Goal: Task Accomplishment & Management: Complete application form

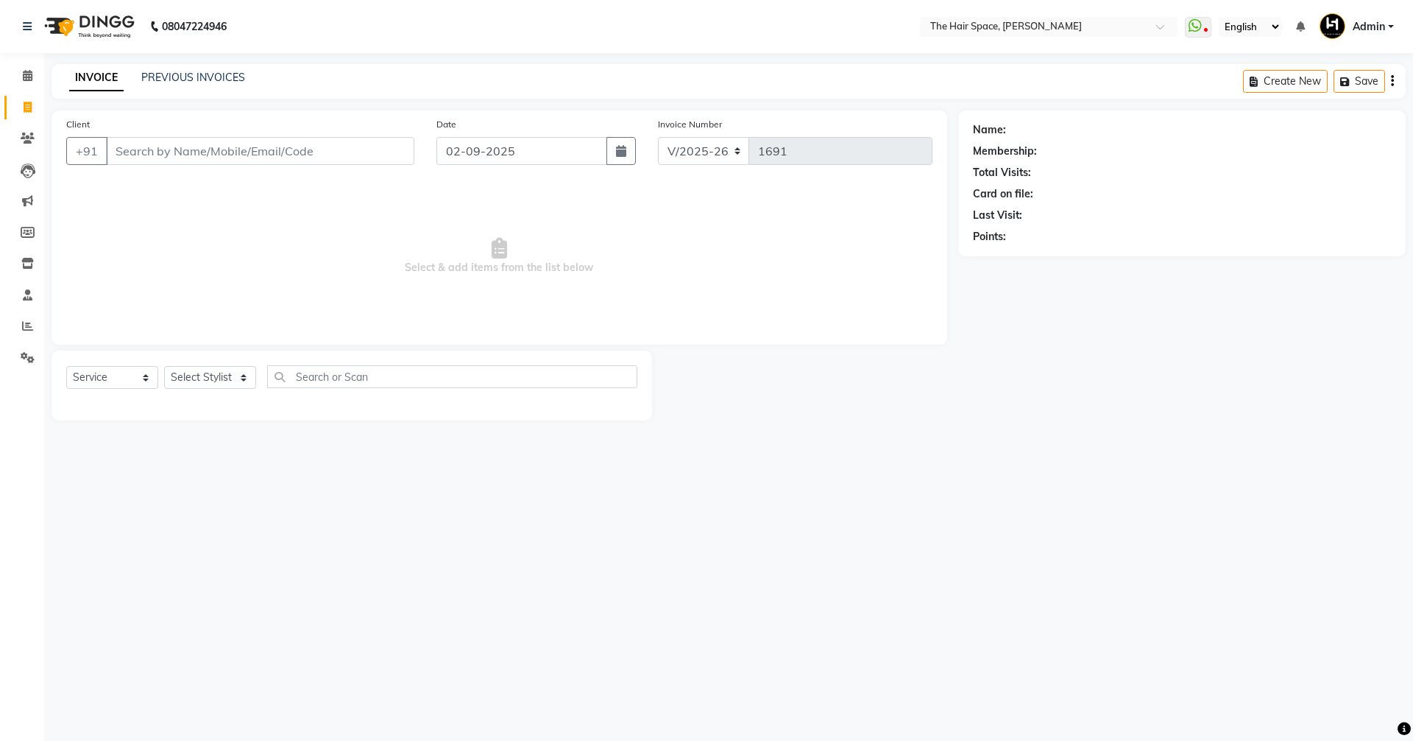
select select "6663"
select select "service"
click at [194, 83] on link "PREVIOUS INVOICES" at bounding box center [193, 77] width 104 height 13
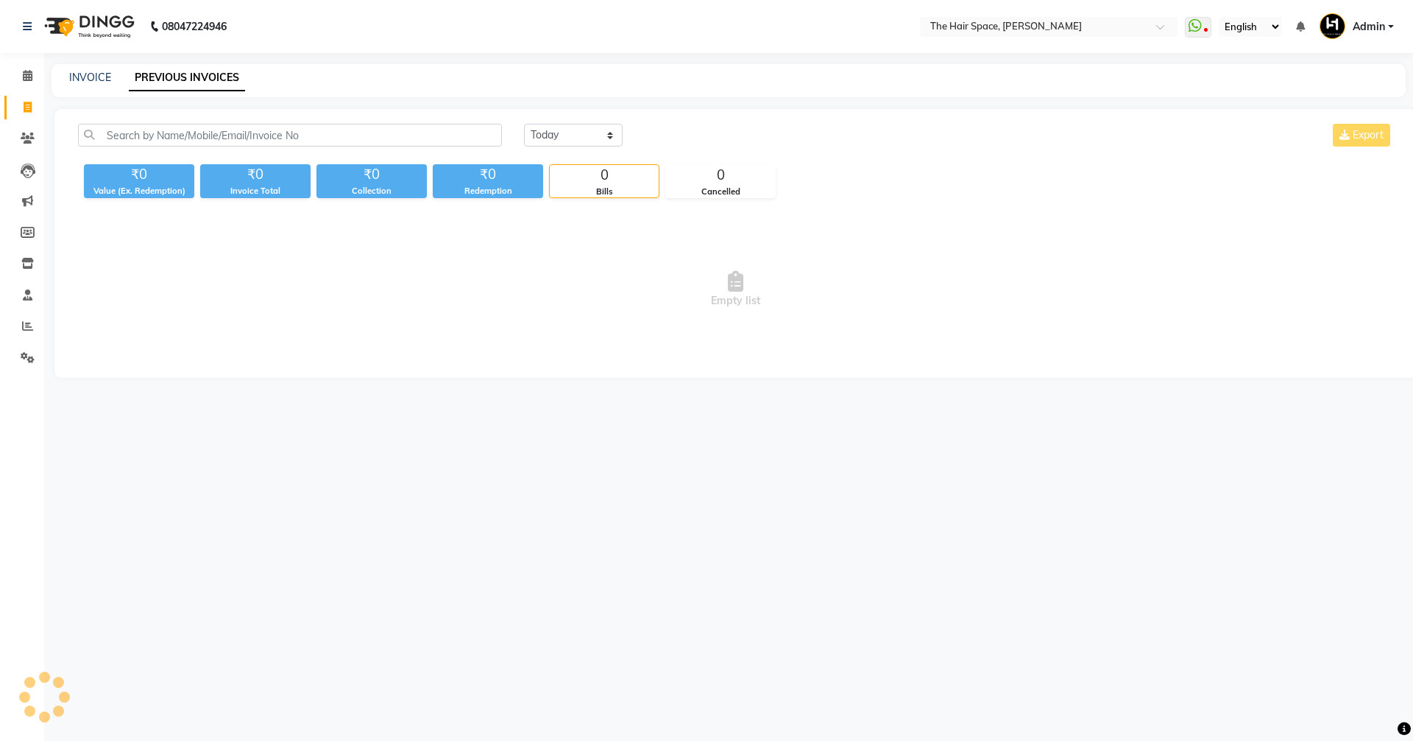
drag, startPoint x: 194, startPoint y: 83, endPoint x: 197, endPoint y: 74, distance: 9.3
click at [195, 74] on link "PREVIOUS INVOICES" at bounding box center [187, 78] width 116 height 27
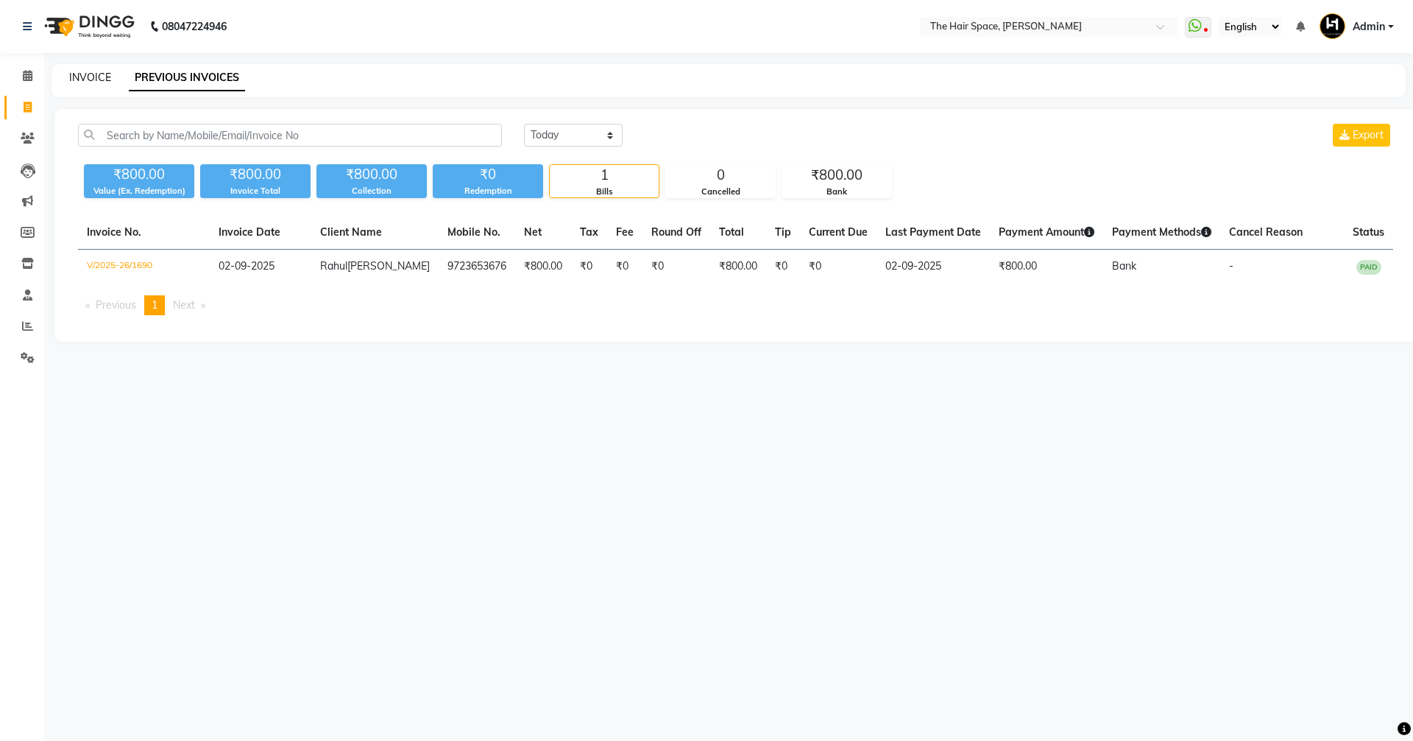
click at [74, 80] on link "INVOICE" at bounding box center [90, 77] width 42 height 13
select select "service"
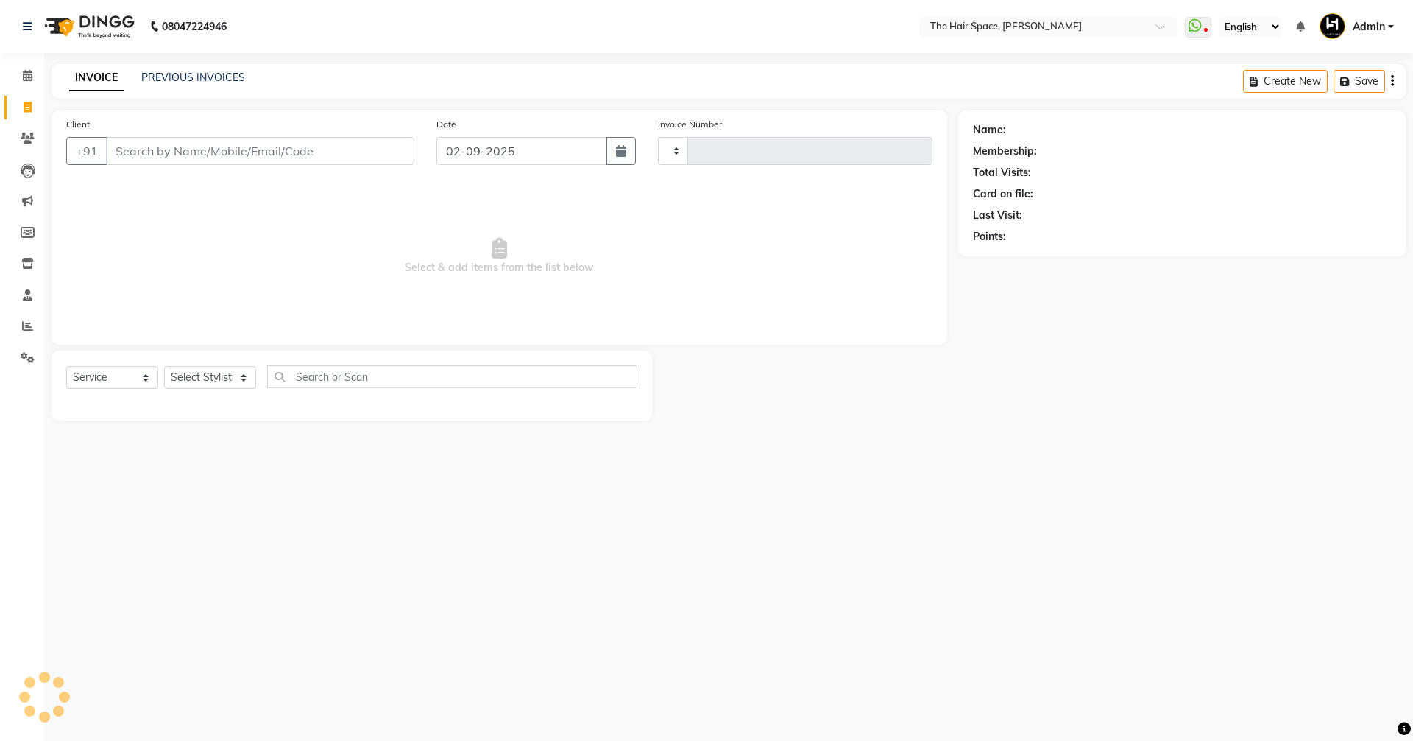
type input "1691"
select select "6663"
type input "7"
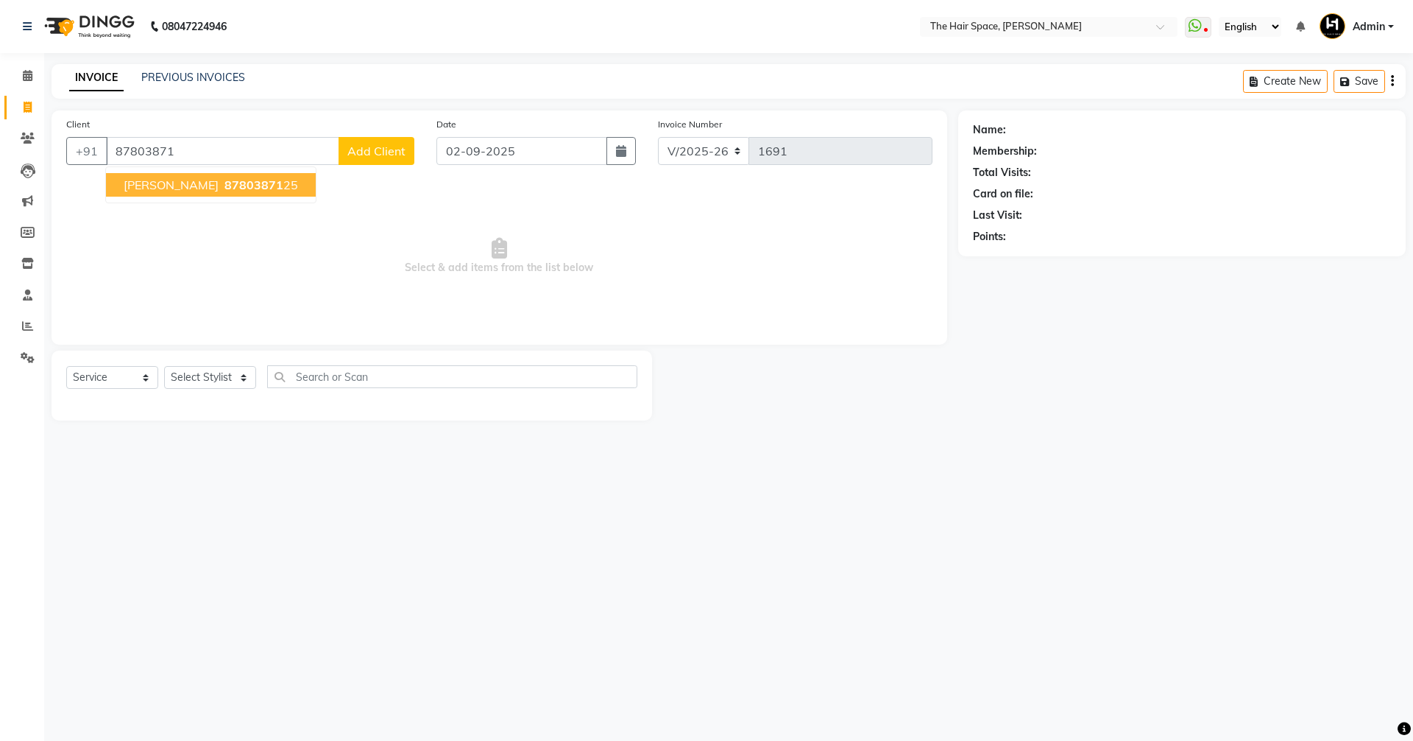
click at [133, 183] on span "[PERSON_NAME]" at bounding box center [171, 184] width 95 height 15
type input "8780387125"
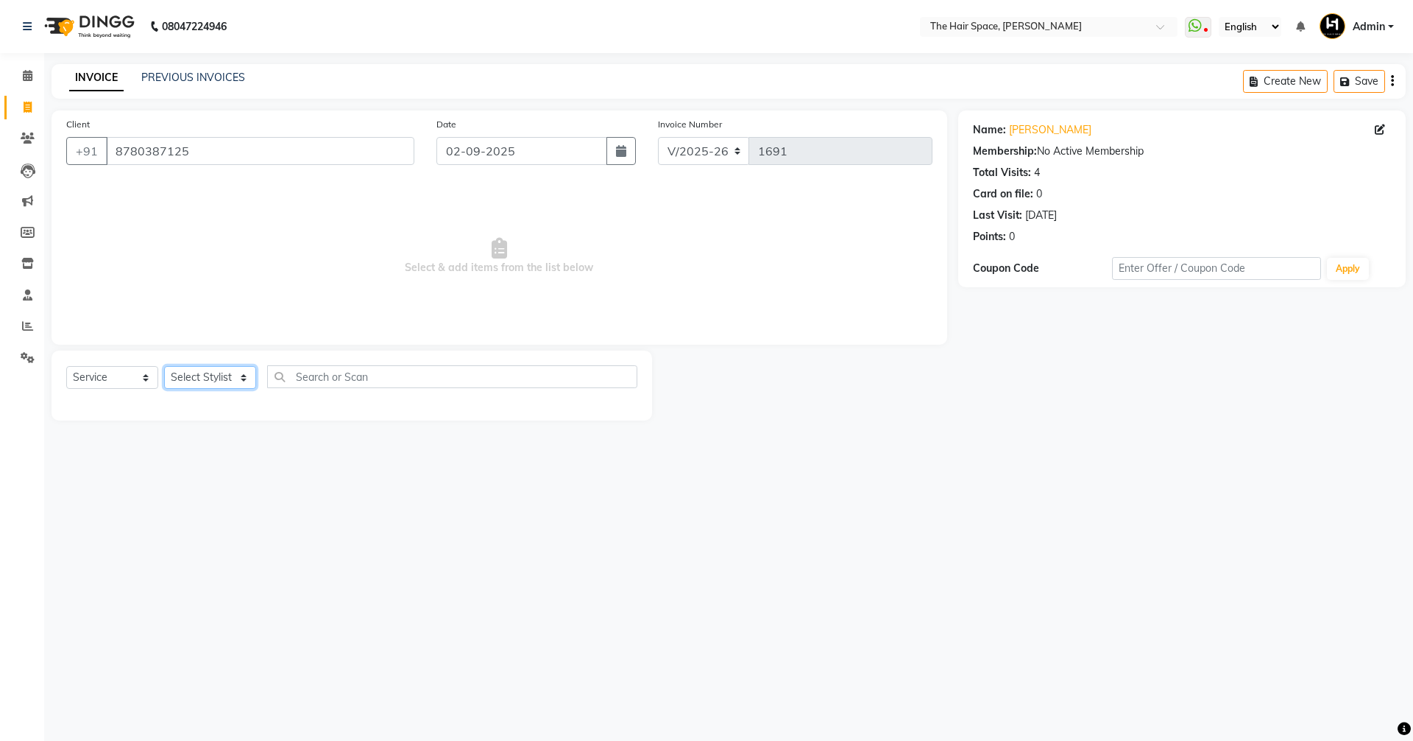
click at [187, 375] on select "Select Stylist [PERSON_NAME] Nai [PERSON_NAME] [PERSON_NAME] Unknown" at bounding box center [210, 377] width 92 height 23
select select "51969"
click at [164, 366] on select "Select Stylist [PERSON_NAME] Nai [PERSON_NAME] [PERSON_NAME] Unknown" at bounding box center [210, 377] width 92 height 23
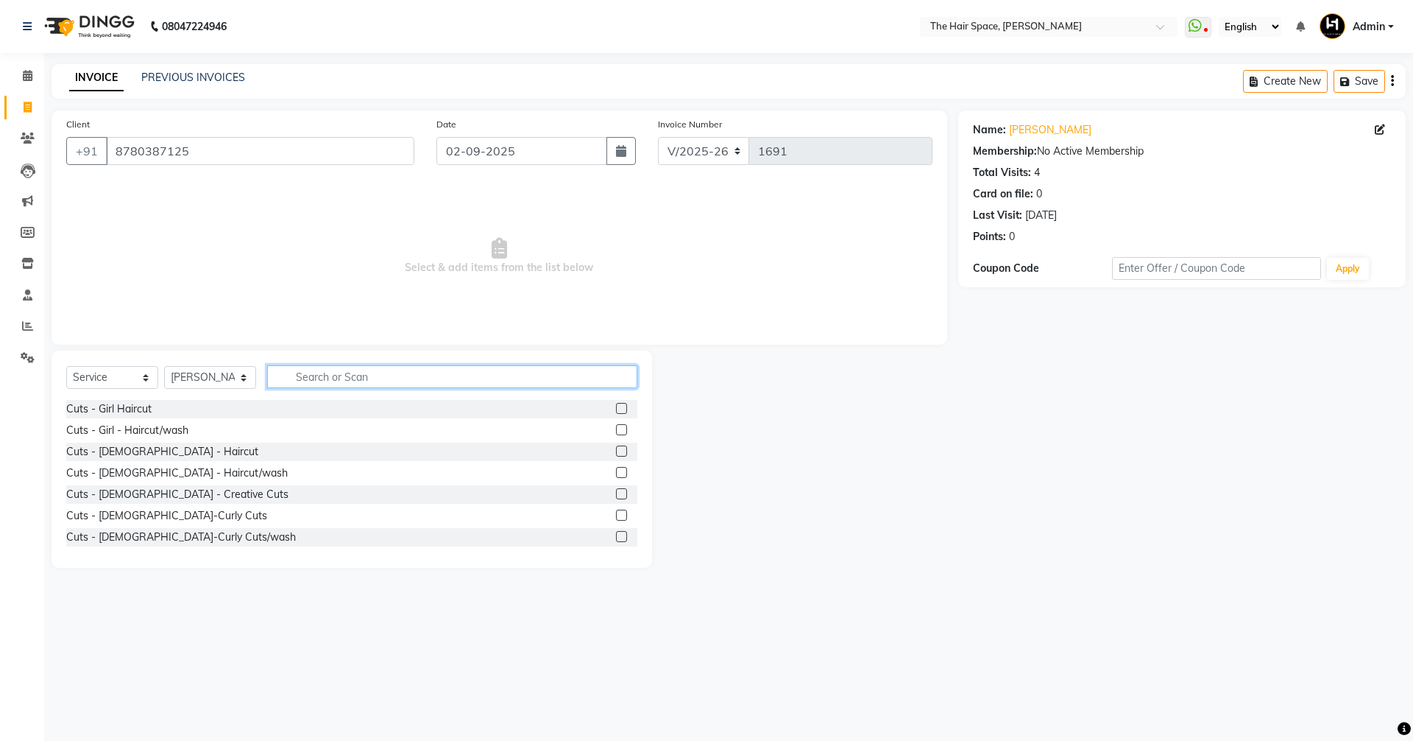
click at [310, 368] on input "text" at bounding box center [452, 376] width 370 height 23
type input "hair cut"
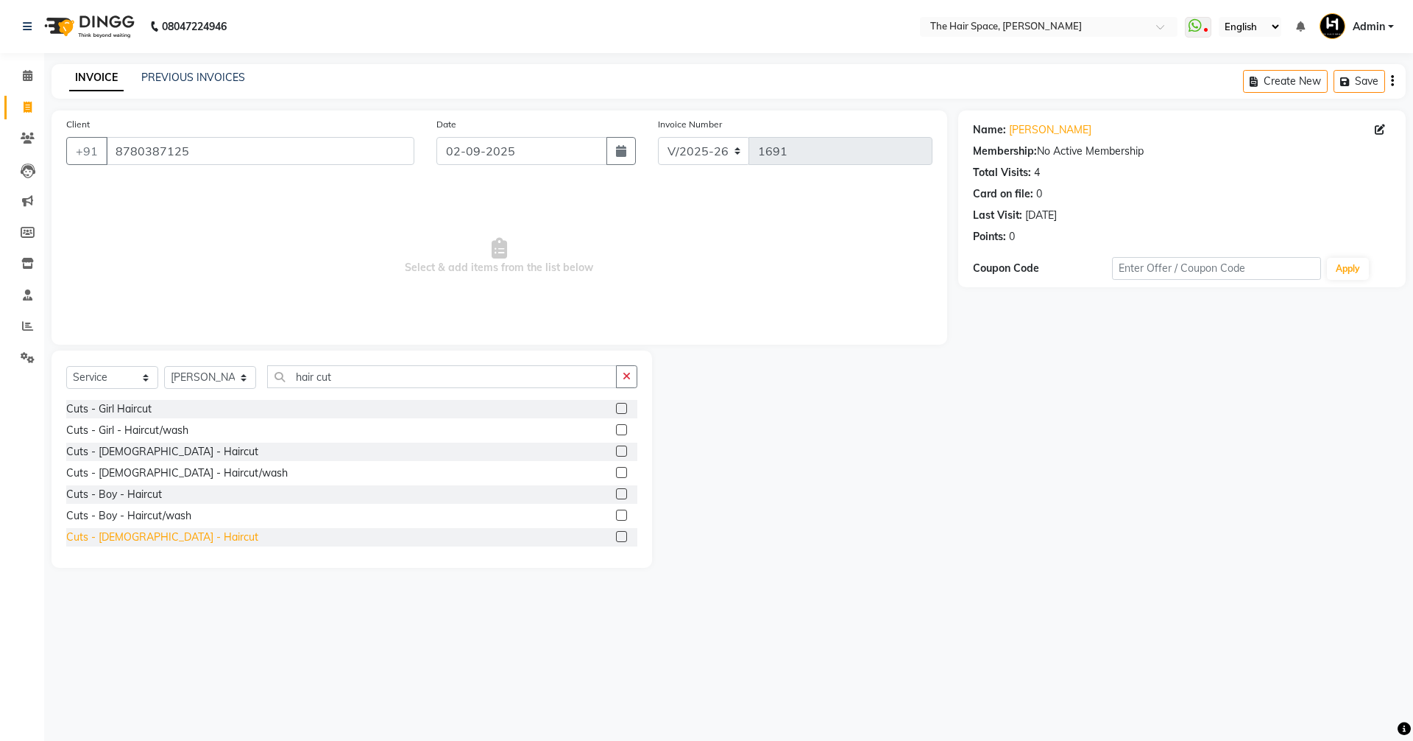
click at [93, 537] on div "Cuts - [DEMOGRAPHIC_DATA] - Haircut" at bounding box center [162, 536] width 192 height 15
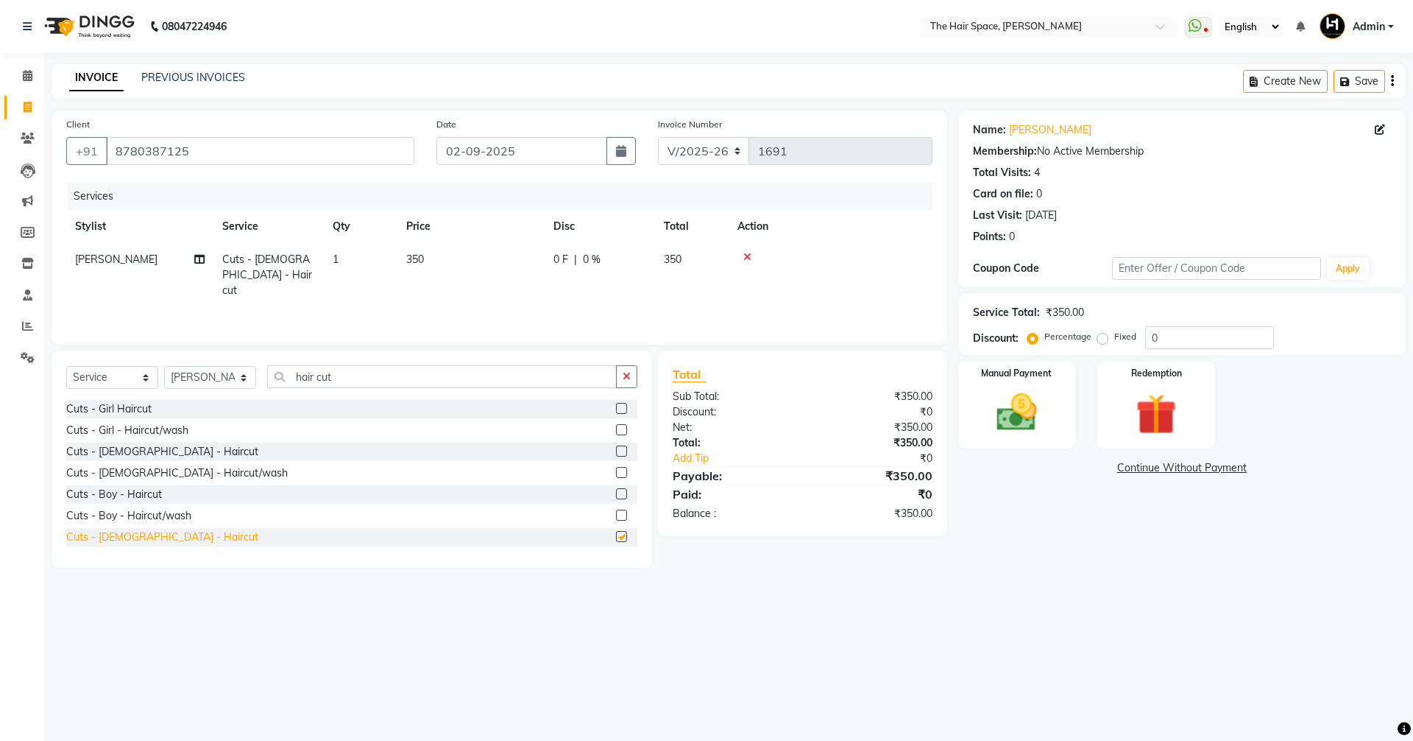
checkbox input "false"
click at [353, 372] on input "hair cut" at bounding box center [442, 376] width 350 height 23
type input "h"
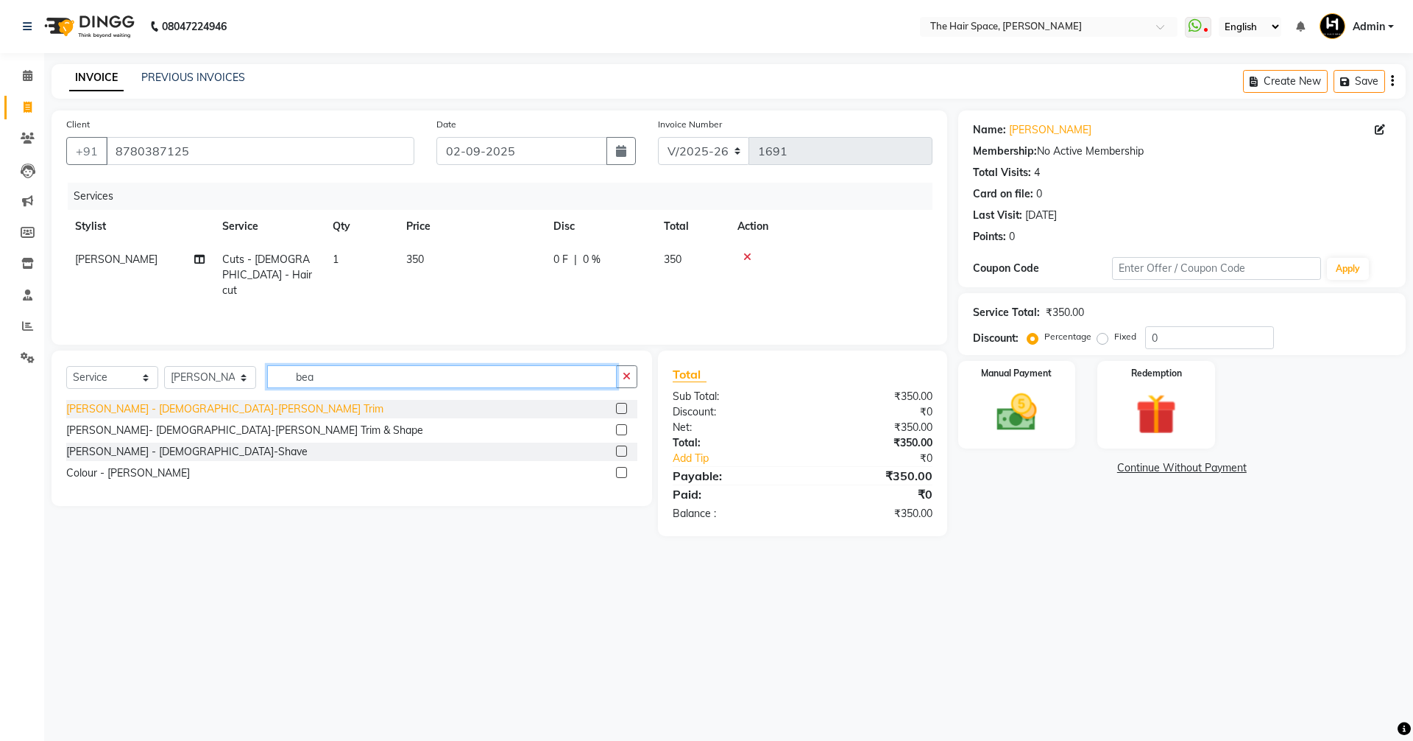
type input "bea"
click at [116, 414] on div "[PERSON_NAME] - [DEMOGRAPHIC_DATA]-[PERSON_NAME] Trim" at bounding box center [224, 408] width 317 height 15
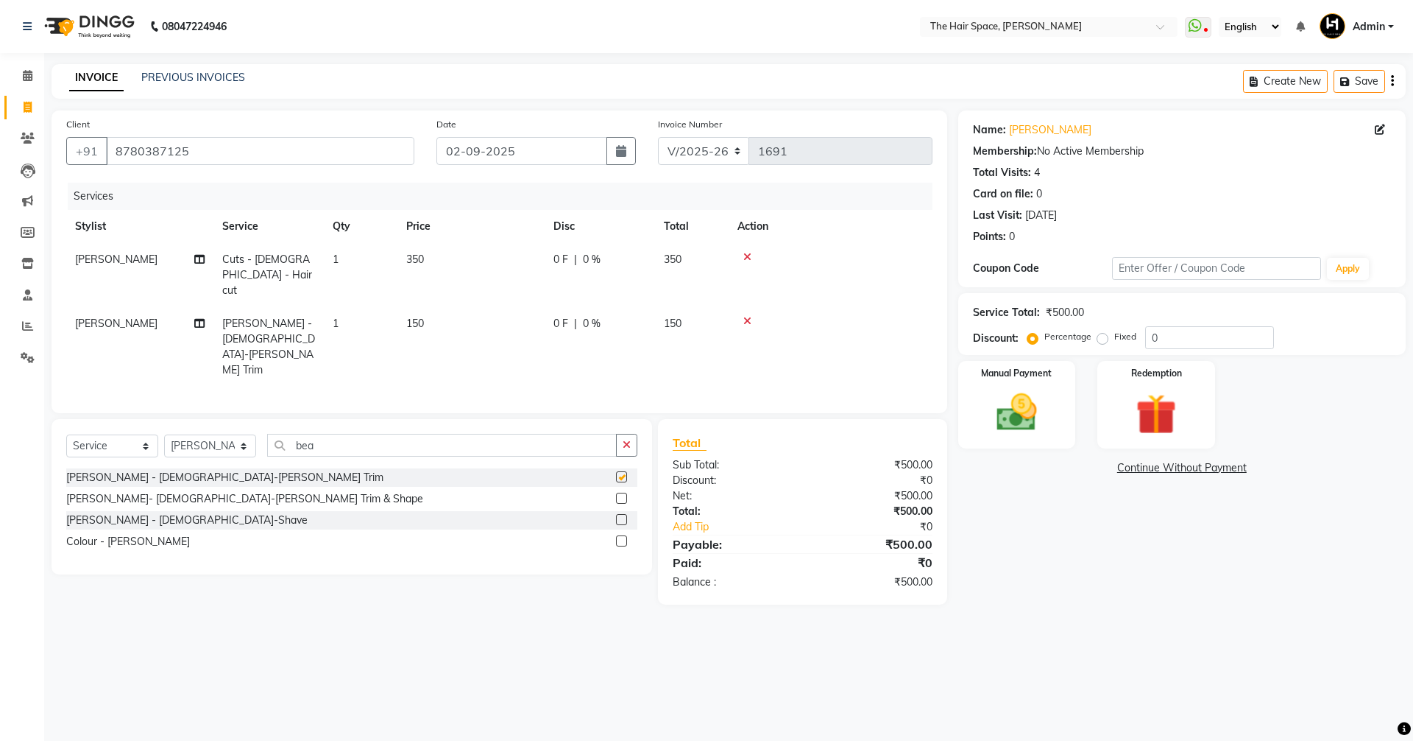
checkbox input "false"
click at [1188, 326] on input "0" at bounding box center [1209, 337] width 129 height 23
type input "050"
click at [1032, 557] on div "Name: [PERSON_NAME] Membership: No Active Membership Total Visits: 4 Card on fi…" at bounding box center [1187, 357] width 459 height 494
click at [1022, 419] on img at bounding box center [1017, 412] width 68 height 49
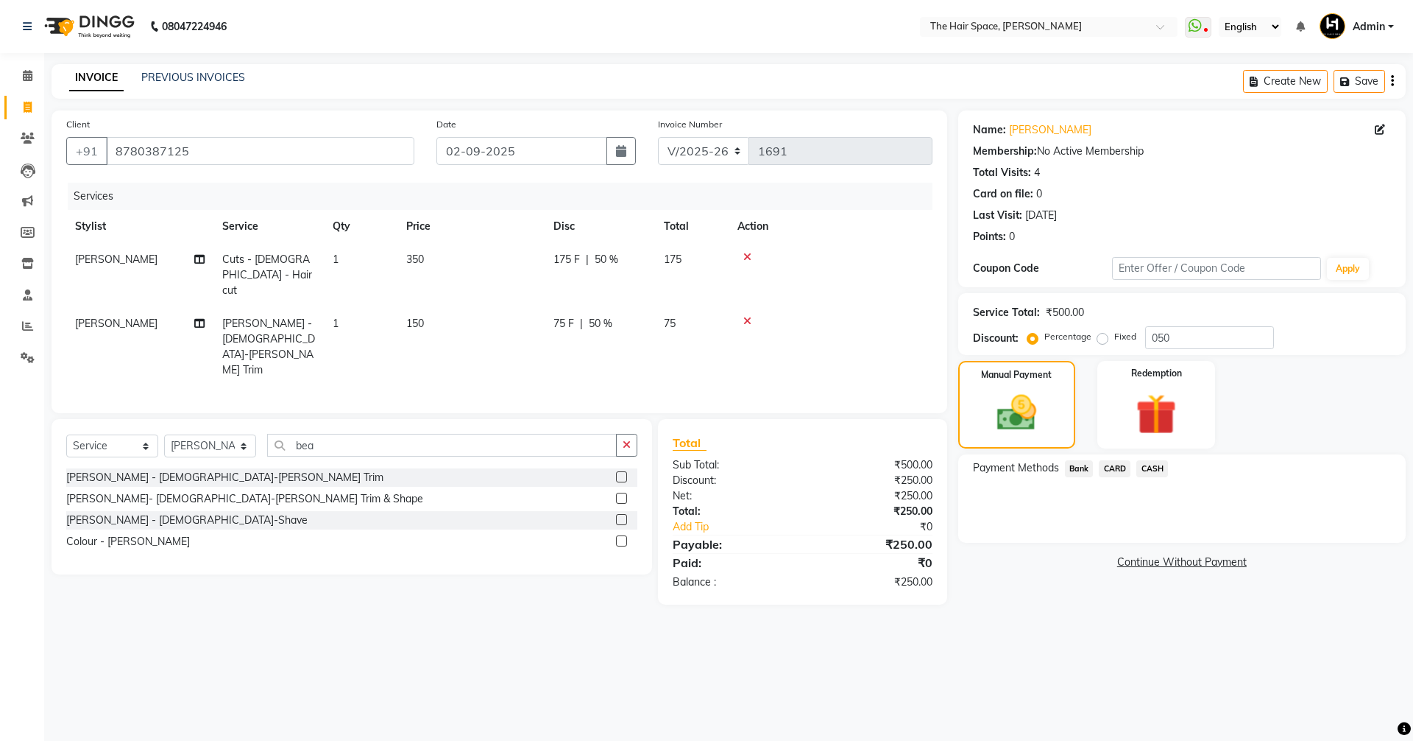
click at [597, 291] on td "175 F | 50 %" at bounding box center [600, 275] width 110 height 64
select select "51969"
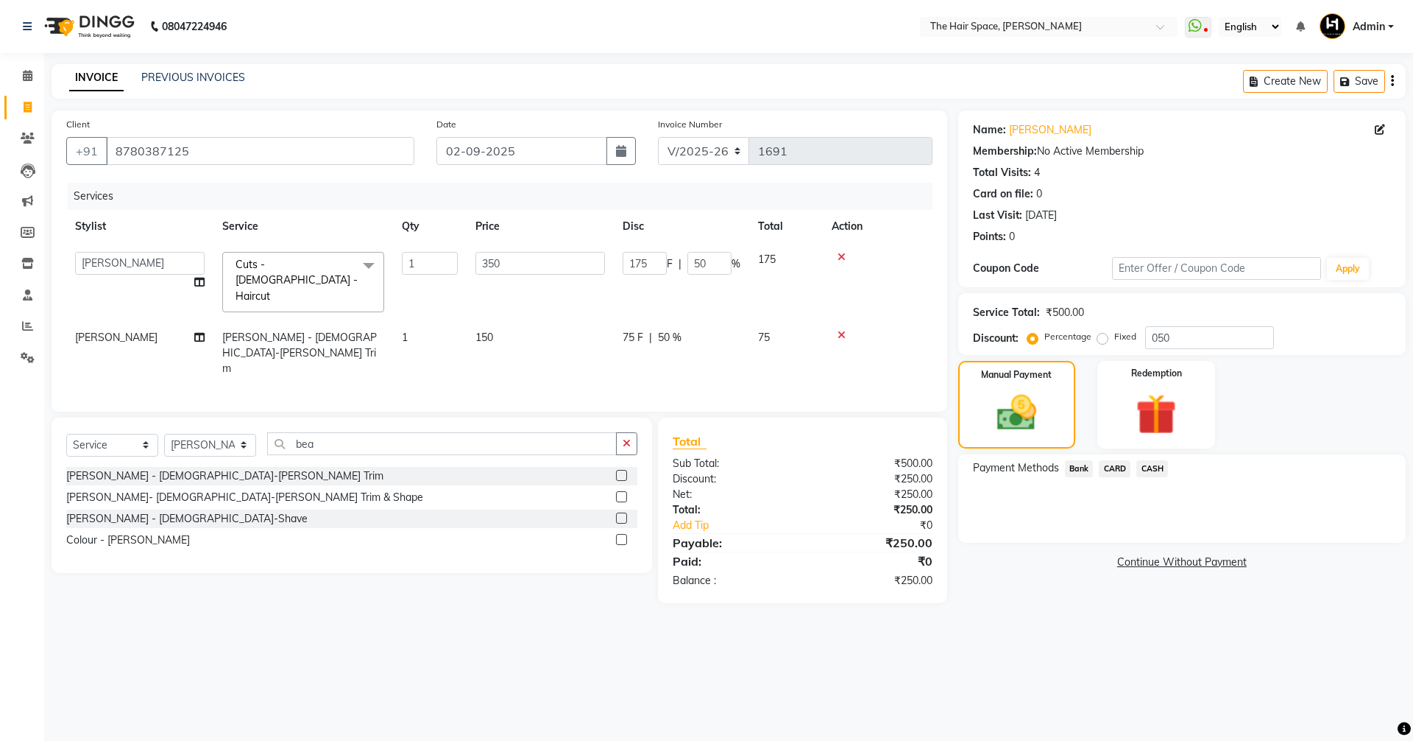
click at [654, 280] on td "175 F | 50 %" at bounding box center [681, 282] width 135 height 78
click at [842, 330] on icon at bounding box center [842, 335] width 8 height 10
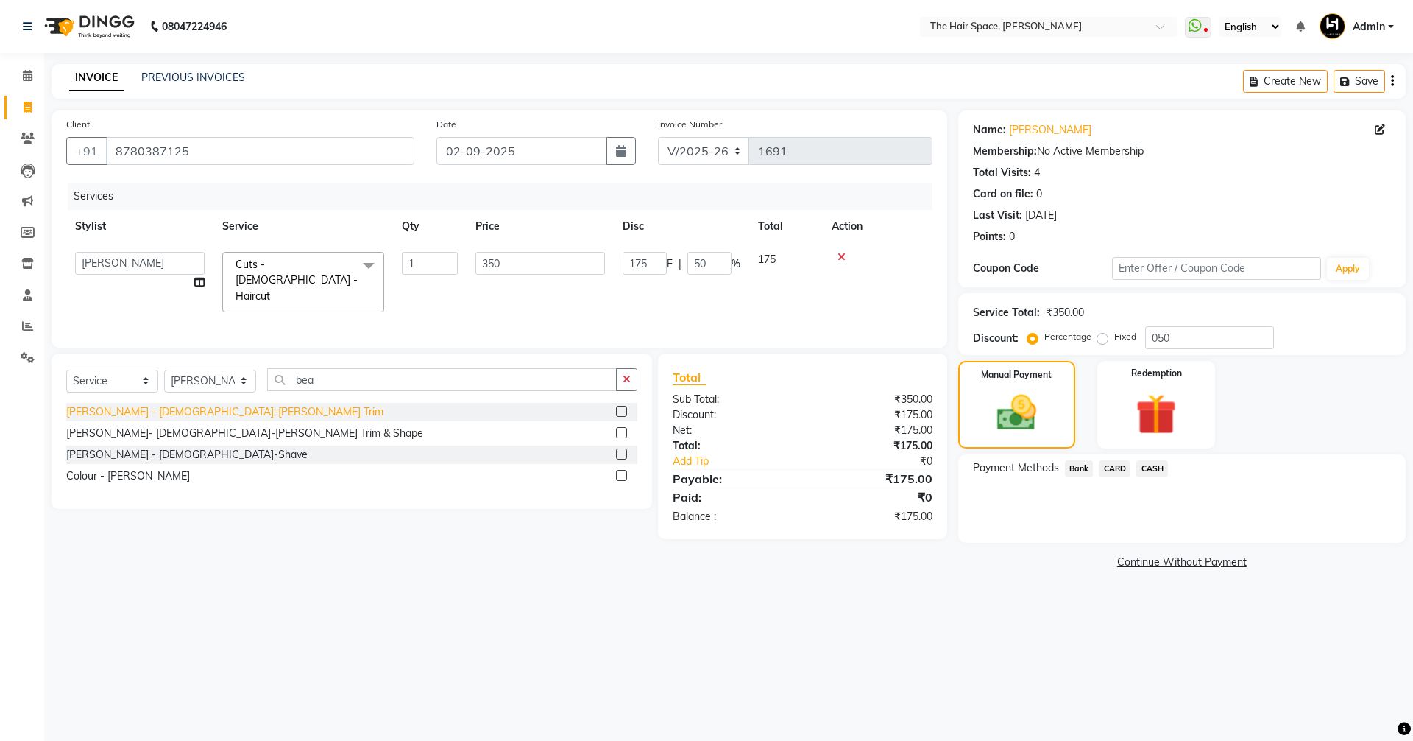
click at [130, 411] on div "[PERSON_NAME] - [DEMOGRAPHIC_DATA]-[PERSON_NAME] Trim" at bounding box center [224, 411] width 317 height 15
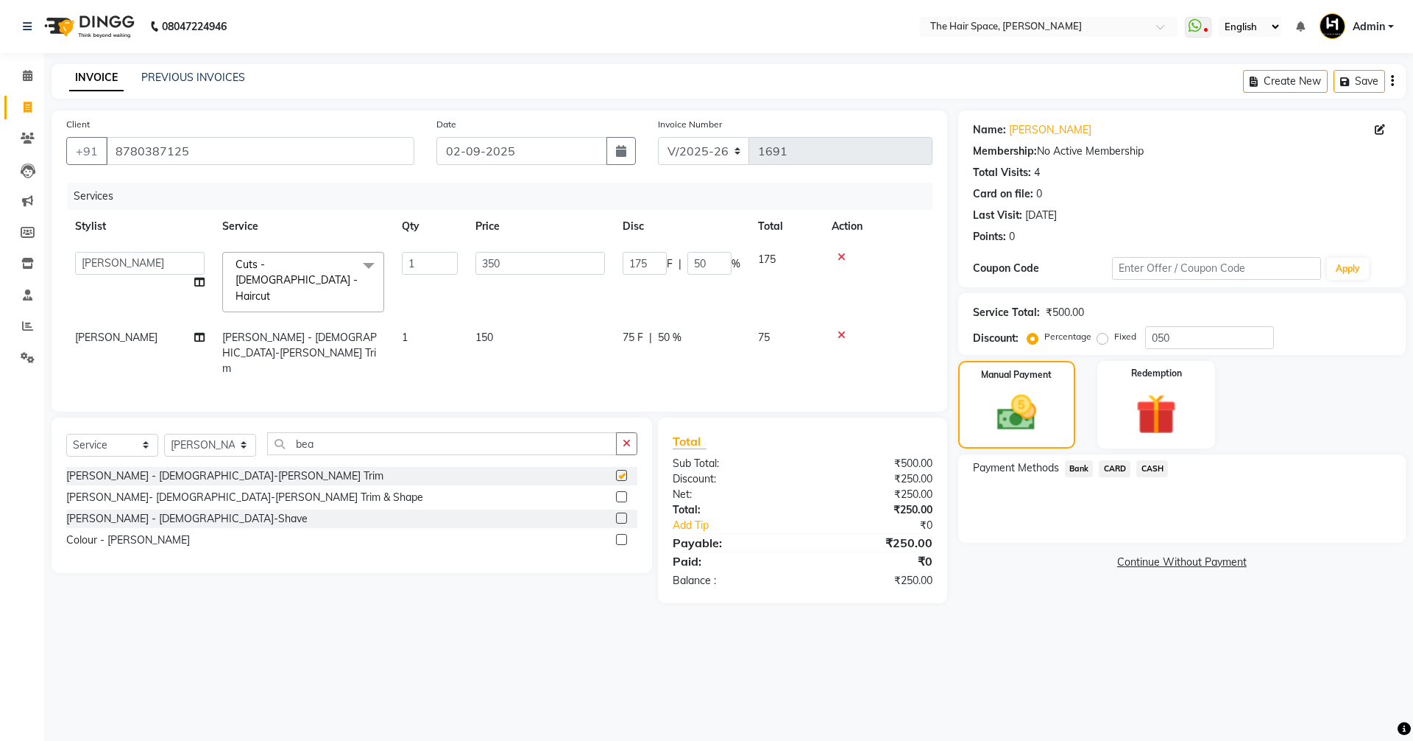
checkbox input "false"
click at [658, 330] on span "50 %" at bounding box center [670, 337] width 24 height 15
select select "51969"
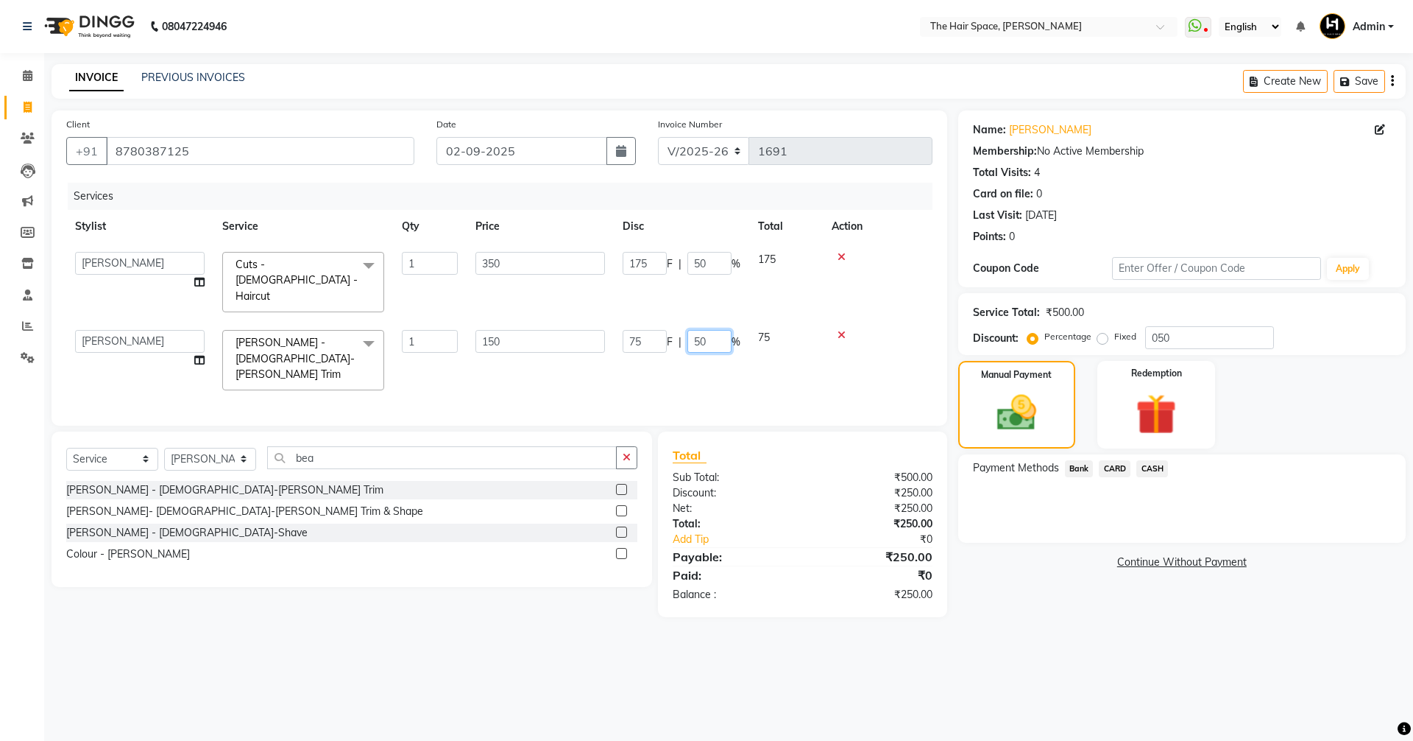
click at [713, 330] on input "50" at bounding box center [710, 341] width 44 height 23
type input "5"
click at [1079, 727] on div "08047224946 Select Location × The Hair Space, [PERSON_NAME] WhatsApp Status ✕ S…" at bounding box center [706, 370] width 1413 height 741
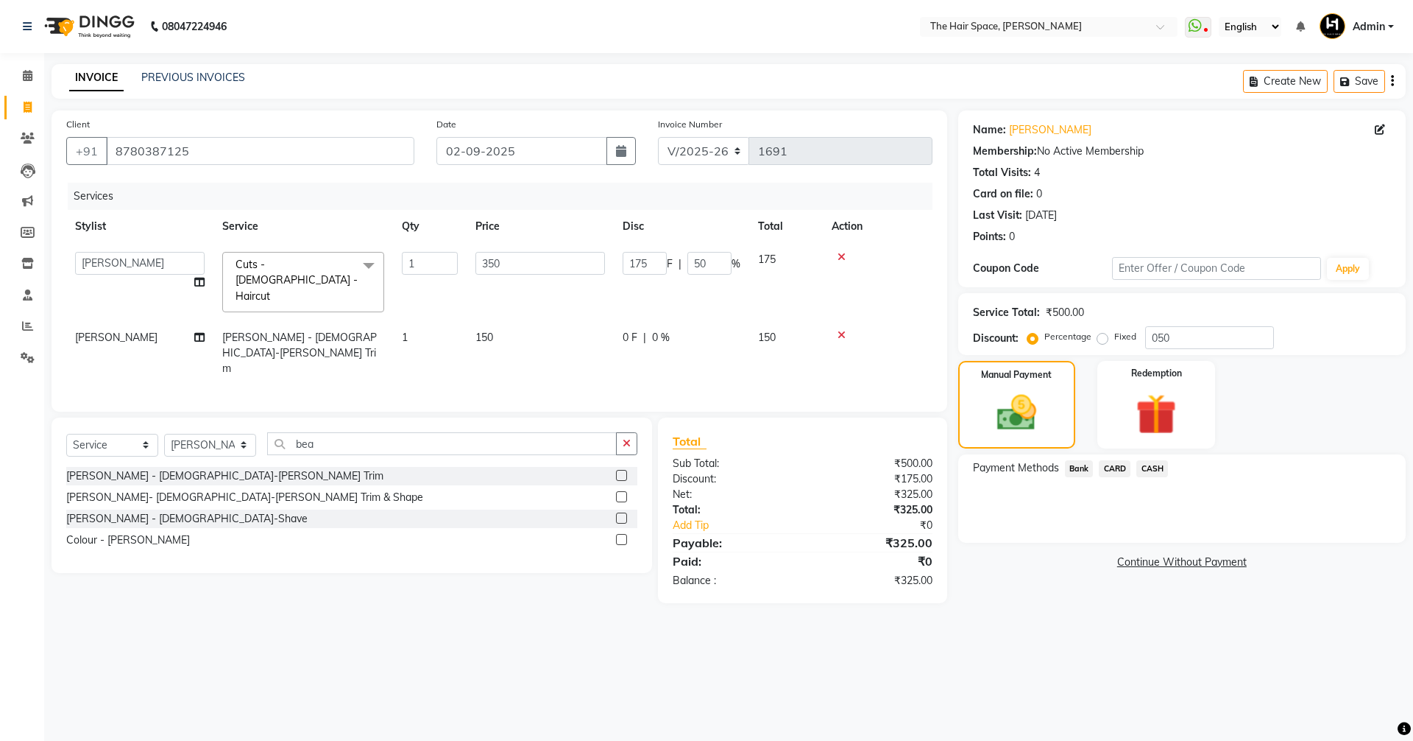
click at [506, 321] on td "150" at bounding box center [540, 353] width 147 height 64
select select "51969"
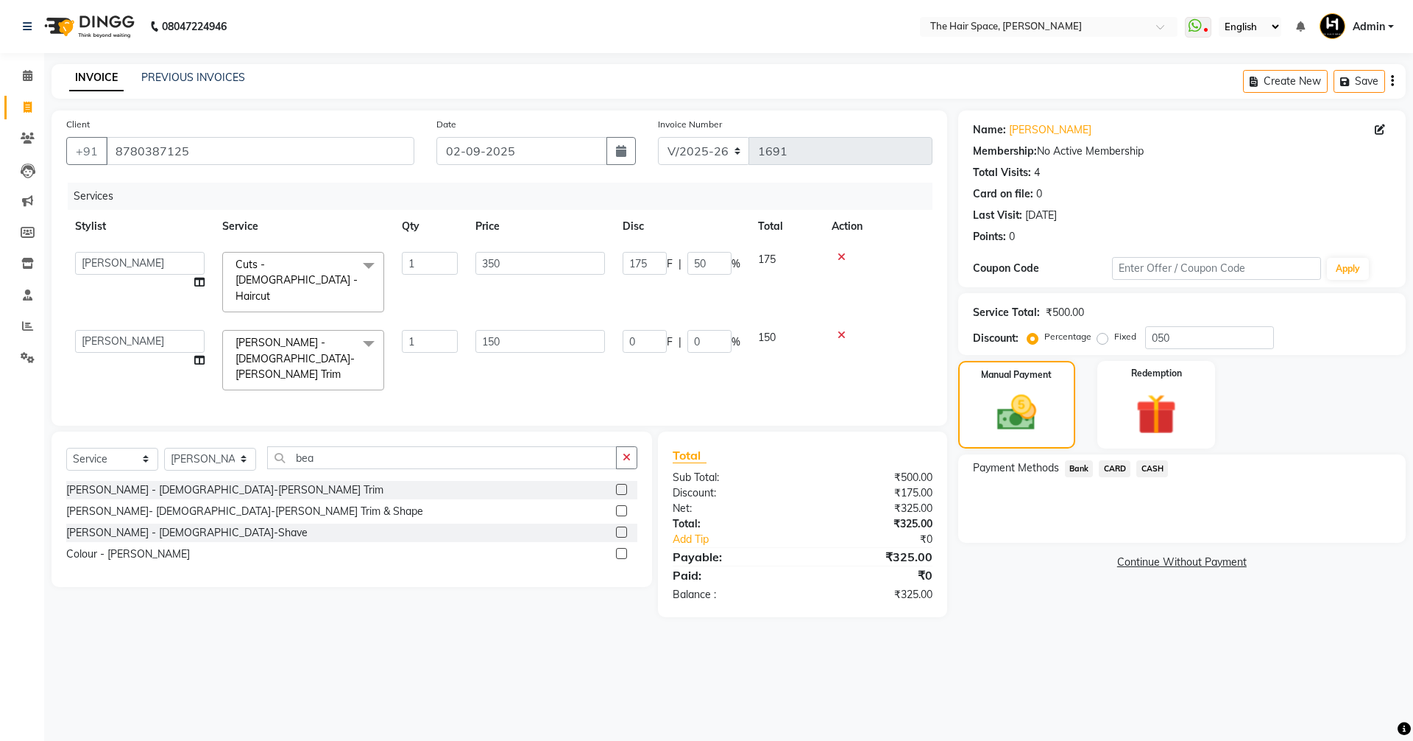
click at [548, 331] on td "150" at bounding box center [540, 360] width 147 height 78
click at [526, 330] on input "150" at bounding box center [541, 341] width 130 height 23
type input "125"
click at [1131, 621] on div "08047224946 Select Location × The Hair Space, [PERSON_NAME] WhatsApp Status ✕ S…" at bounding box center [706, 370] width 1413 height 741
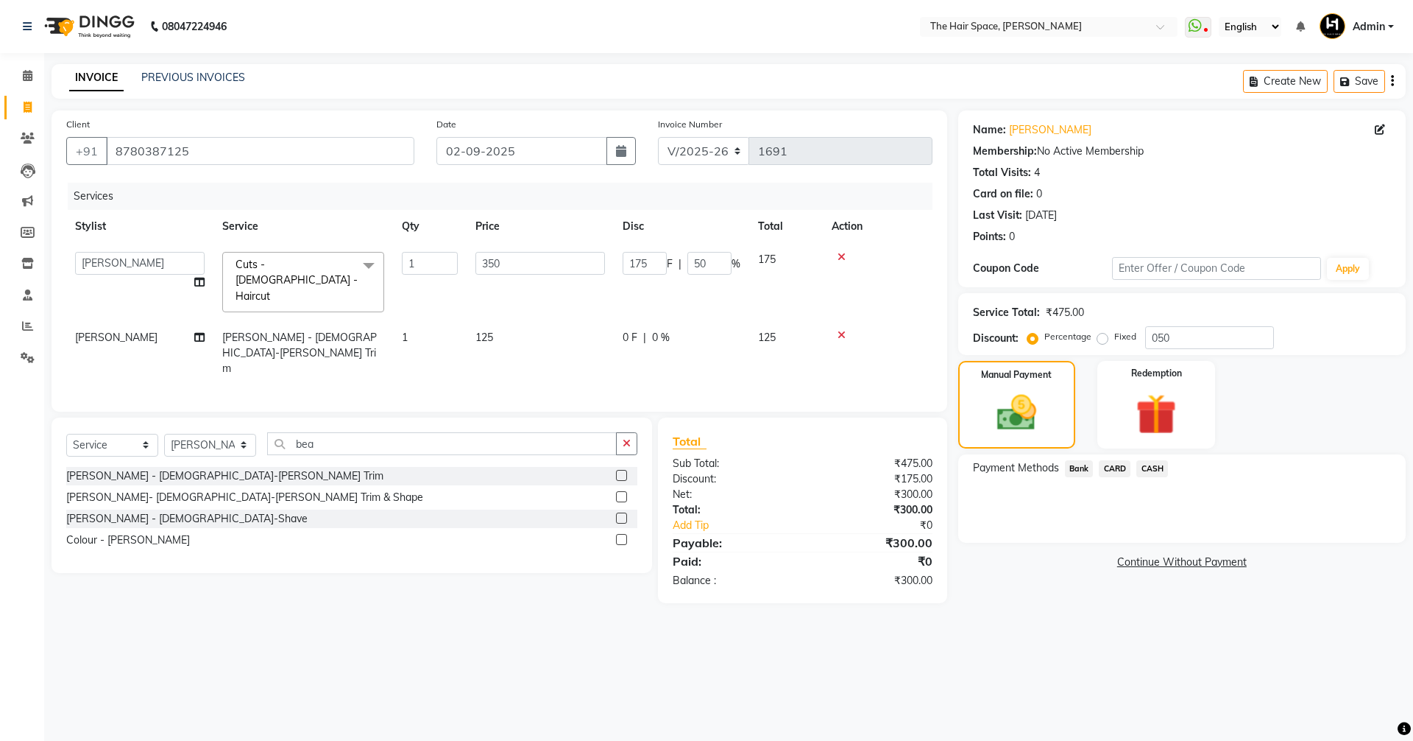
click at [1082, 467] on span "Bank" at bounding box center [1079, 468] width 29 height 17
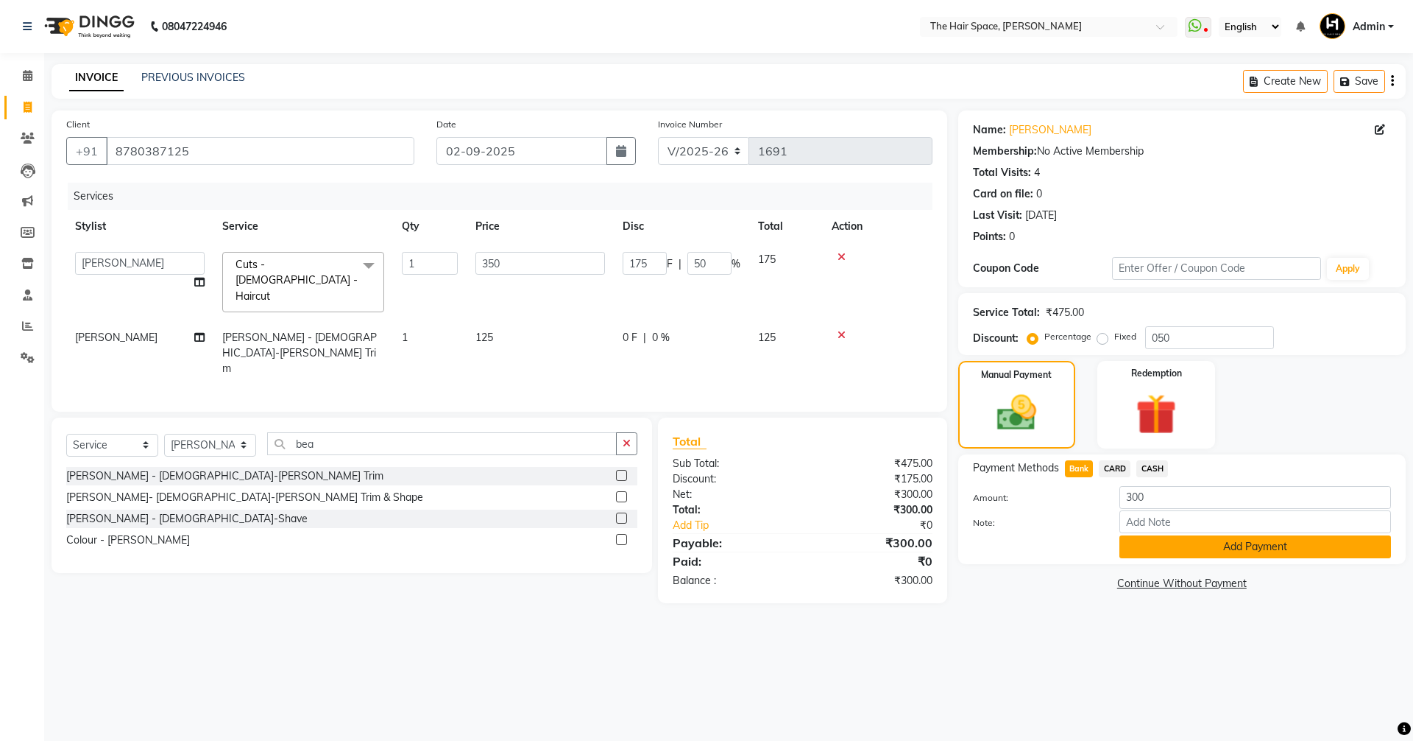
click at [1204, 555] on button "Add Payment" at bounding box center [1256, 546] width 272 height 23
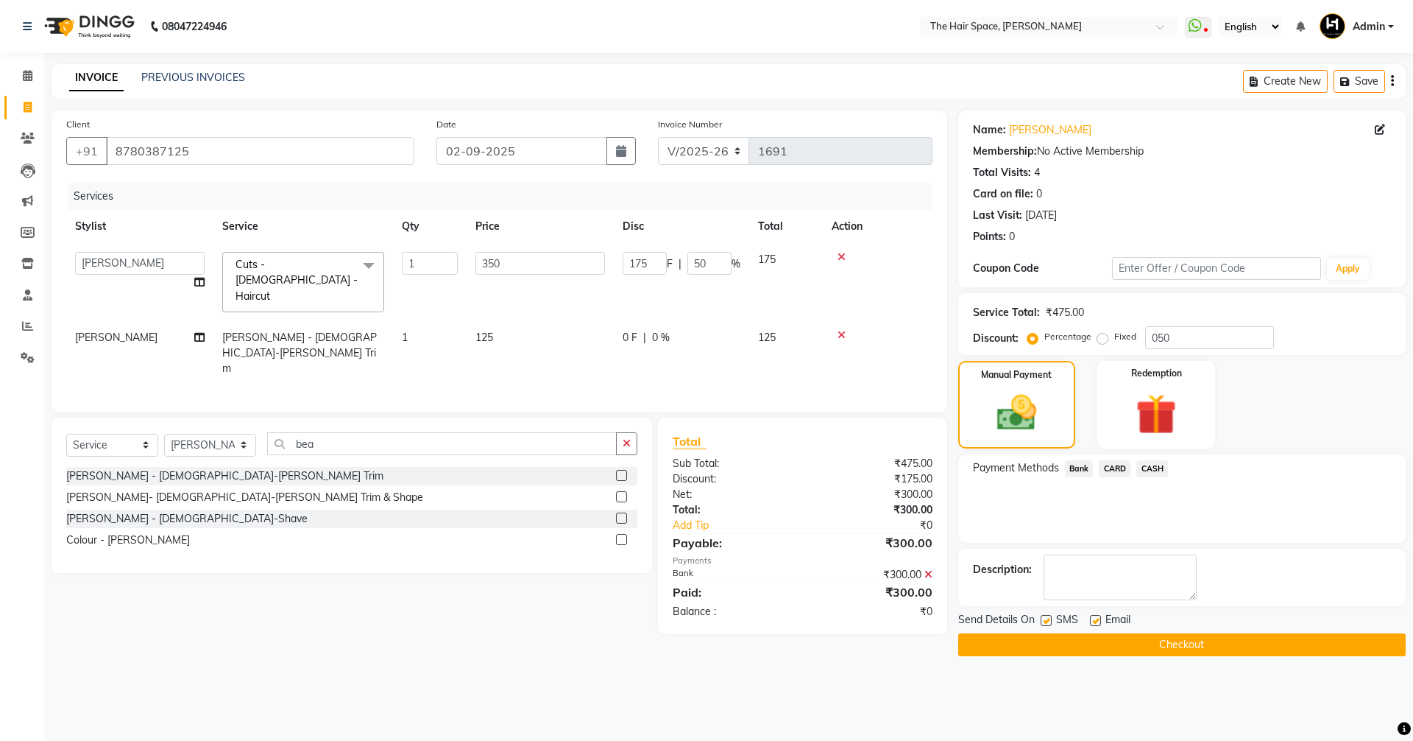
click at [1035, 641] on button "Checkout" at bounding box center [1182, 644] width 448 height 23
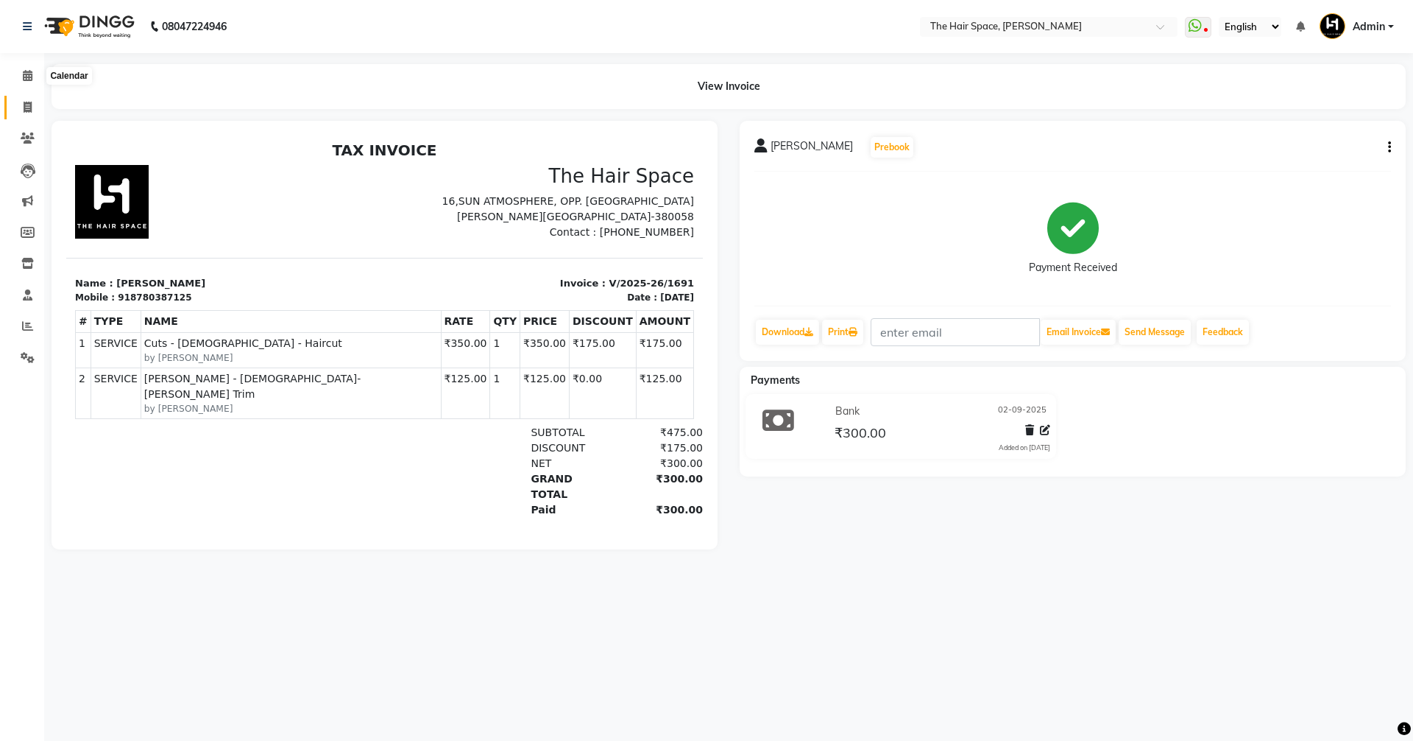
click at [22, 109] on span at bounding box center [28, 107] width 26 height 17
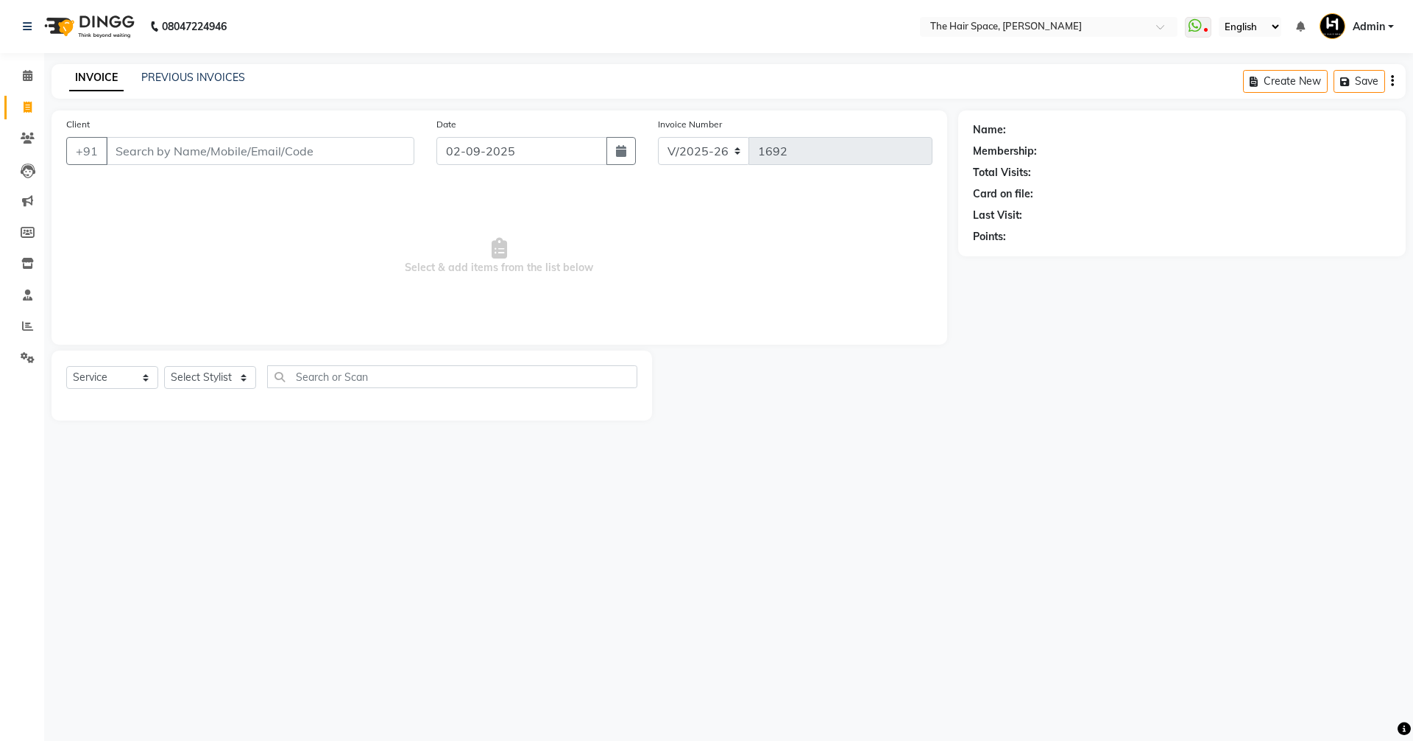
click at [27, 112] on icon at bounding box center [28, 107] width 8 height 11
select select "6663"
select select "service"
click at [189, 77] on link "PREVIOUS INVOICES" at bounding box center [193, 77] width 104 height 13
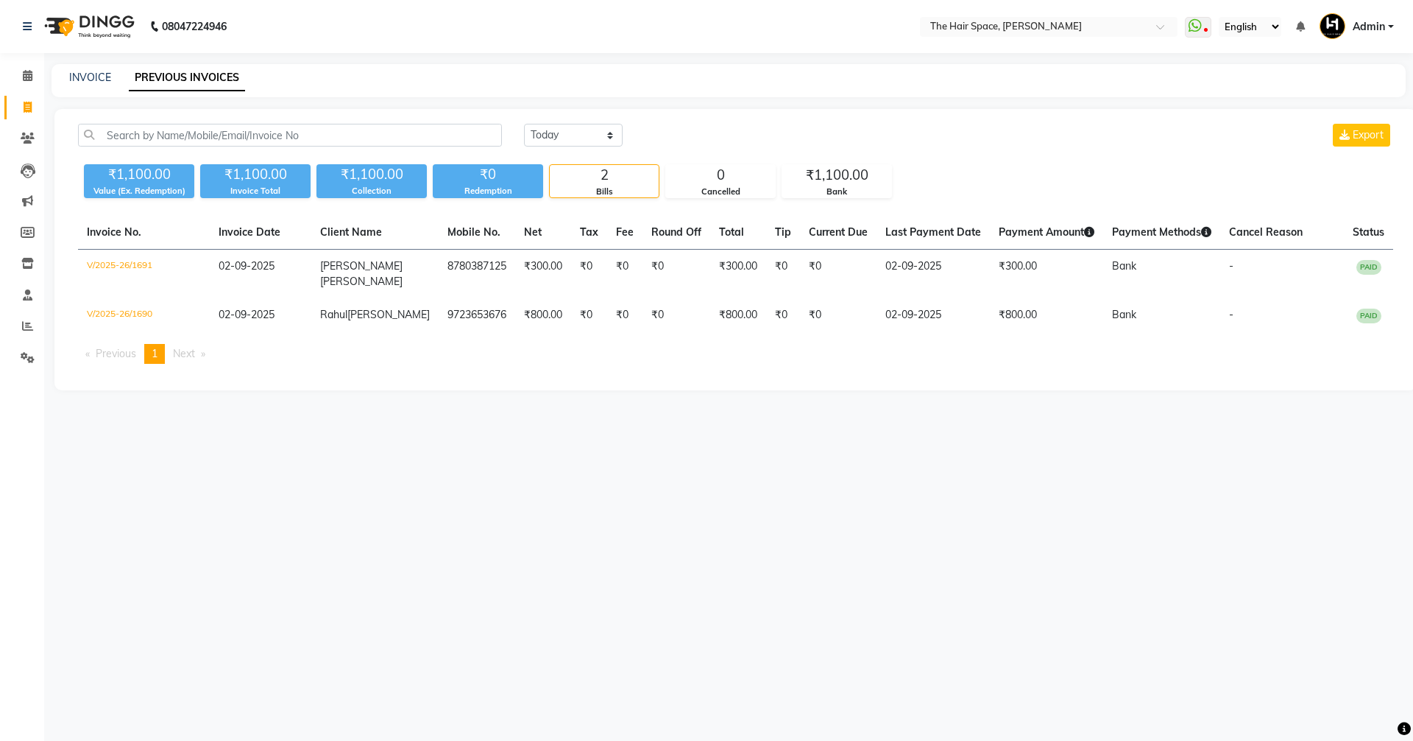
click at [62, 60] on div "08047224946 Select Location × The Hair Space, [PERSON_NAME] WhatsApp Status ✕ S…" at bounding box center [706, 370] width 1413 height 741
click at [85, 74] on link "INVOICE" at bounding box center [90, 77] width 42 height 13
select select "service"
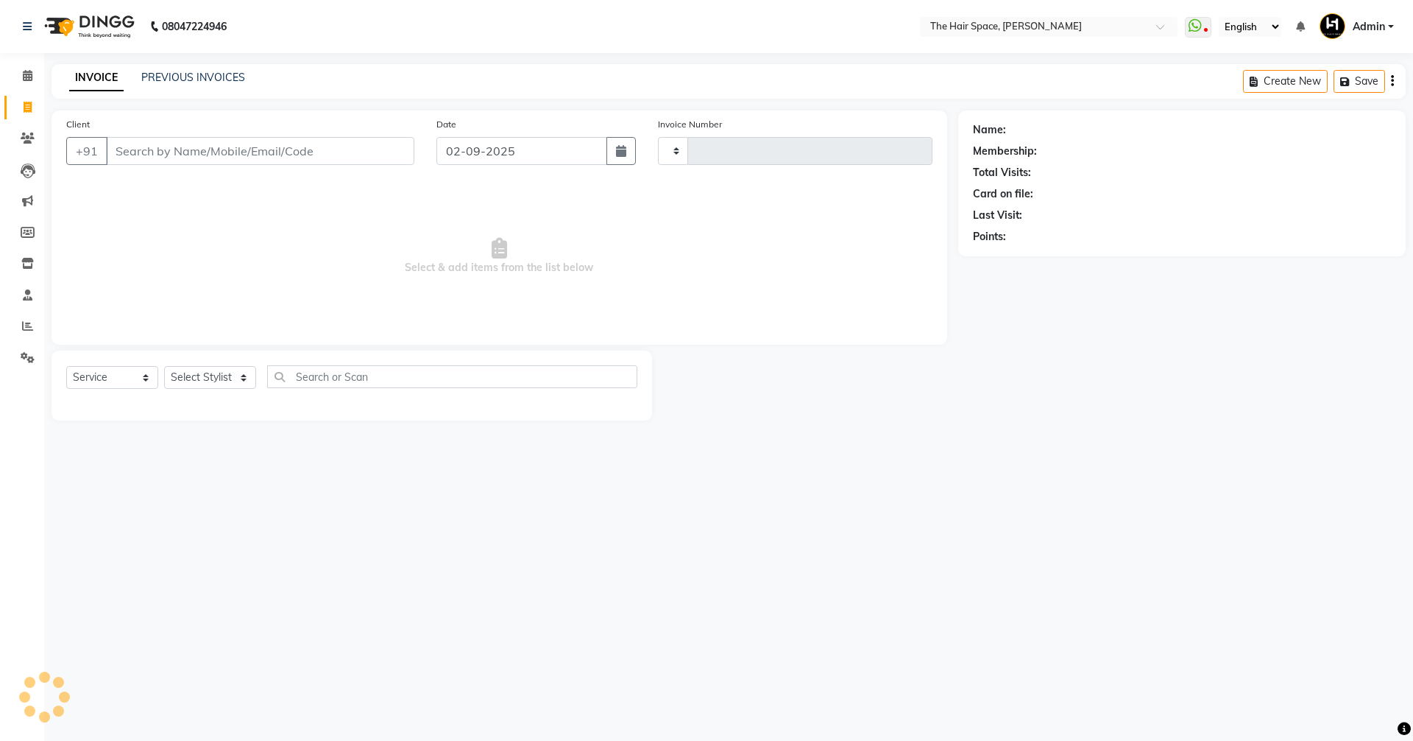
type input "1692"
select select "6663"
